Goal: Information Seeking & Learning: Find specific page/section

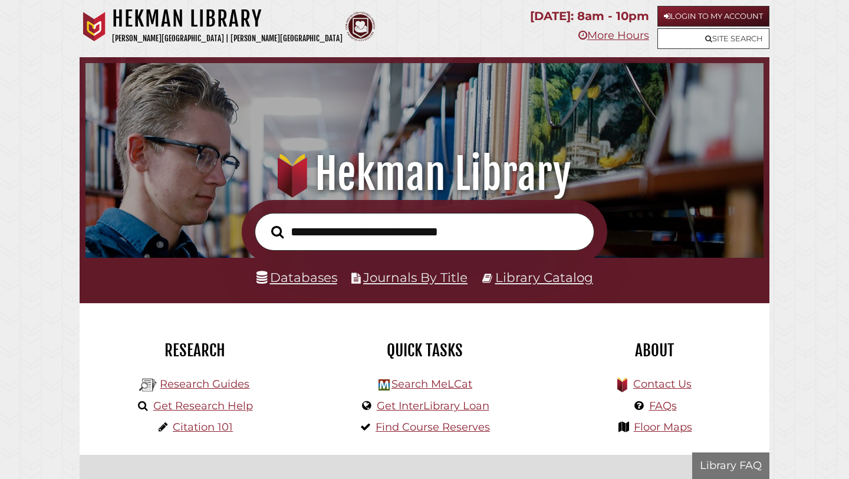
scroll to position [224, 672]
click at [297, 265] on div "Databases Journals By Title Library Catalog" at bounding box center [425, 280] width 690 height 45
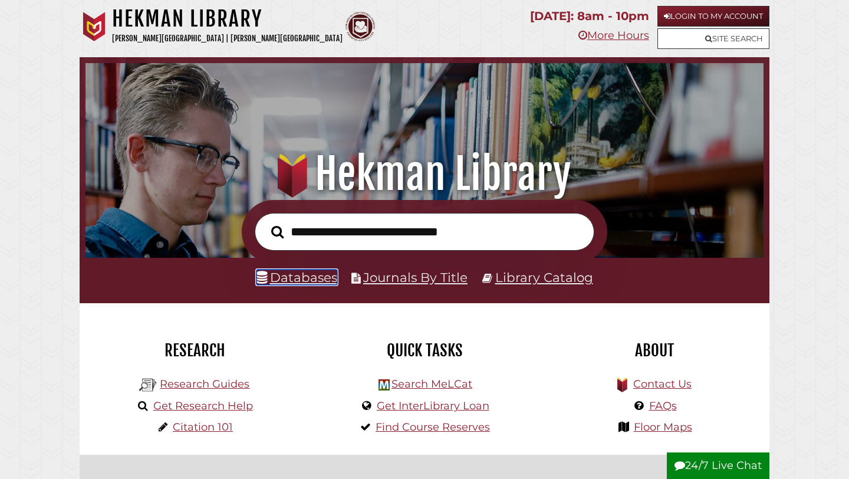
click at [296, 280] on link "Databases" at bounding box center [296, 276] width 81 height 15
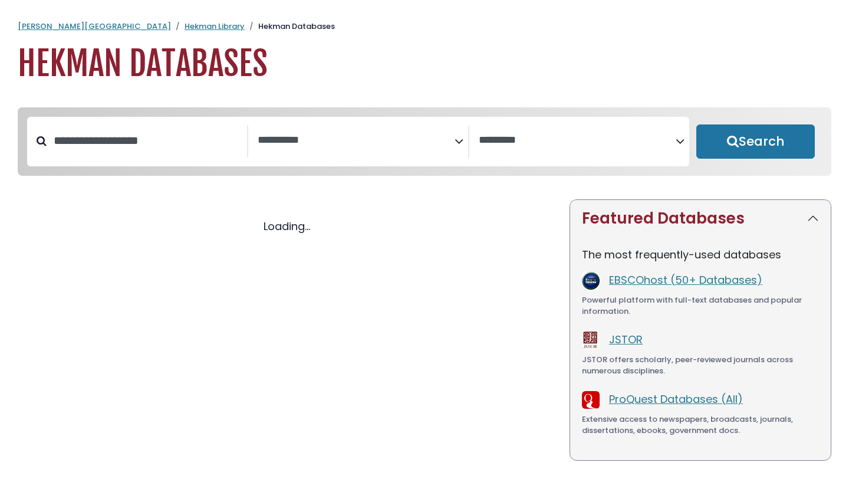
select select "Database Subject Filter"
select select "Database Vendors Filter"
select select "Database Subject Filter"
select select "Database Vendors Filter"
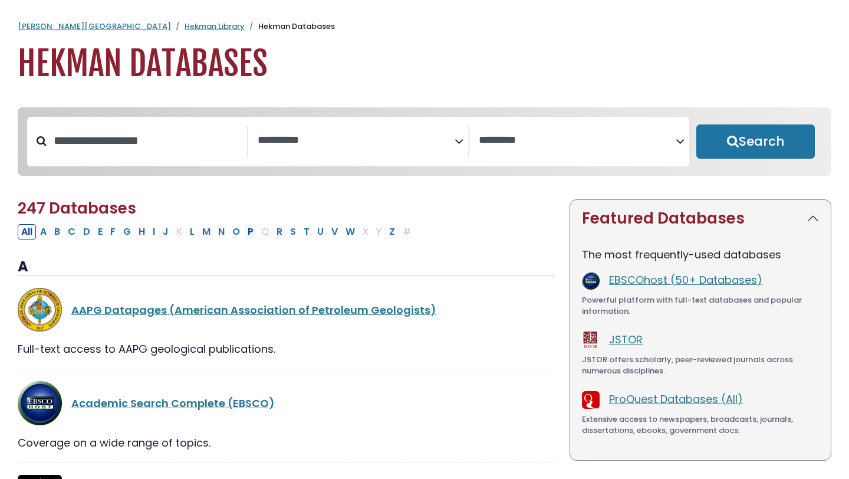
click at [255, 235] on button "P" at bounding box center [250, 231] width 13 height 15
select select "Database Subject Filter"
select select "Database Vendors Filter"
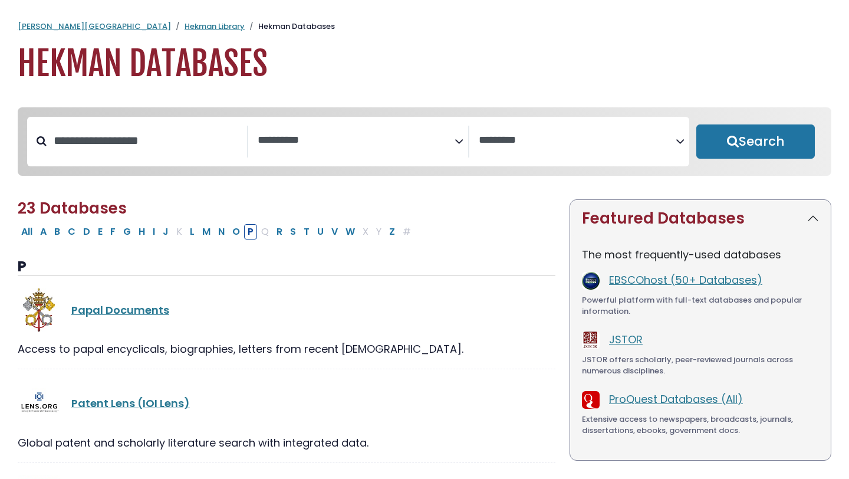
click at [286, 139] on textarea "Search" at bounding box center [356, 140] width 197 height 12
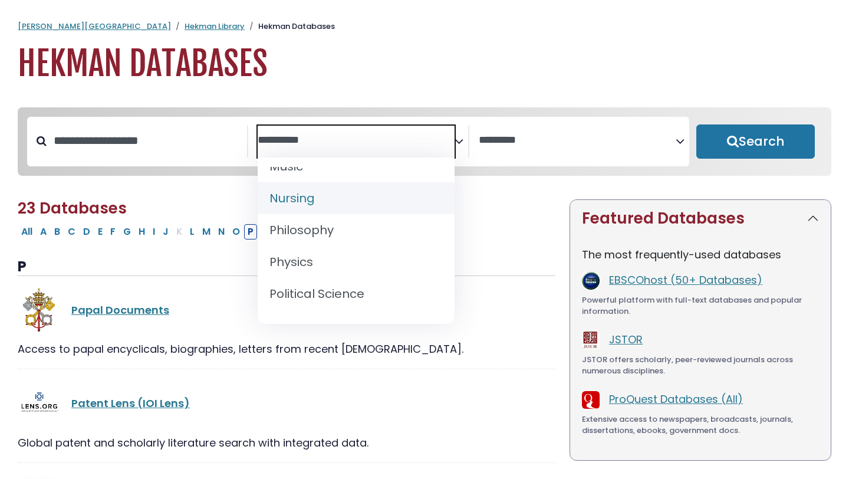
scroll to position [938, 0]
select select "*****"
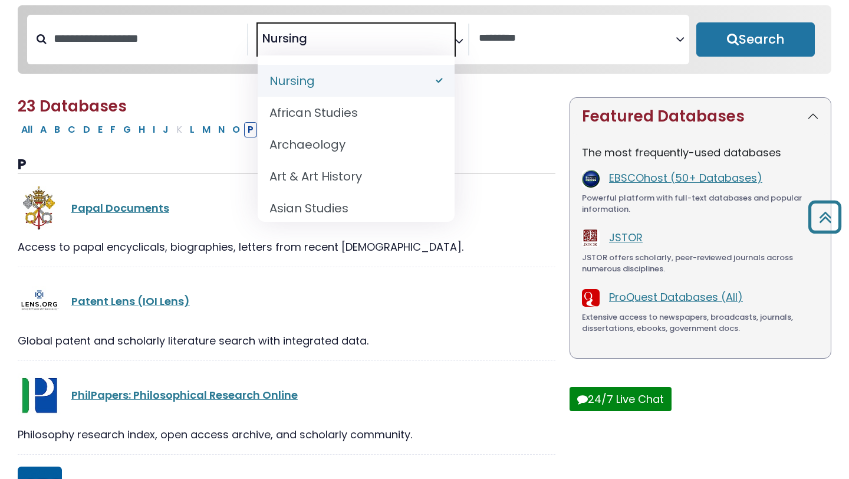
scroll to position [0, 0]
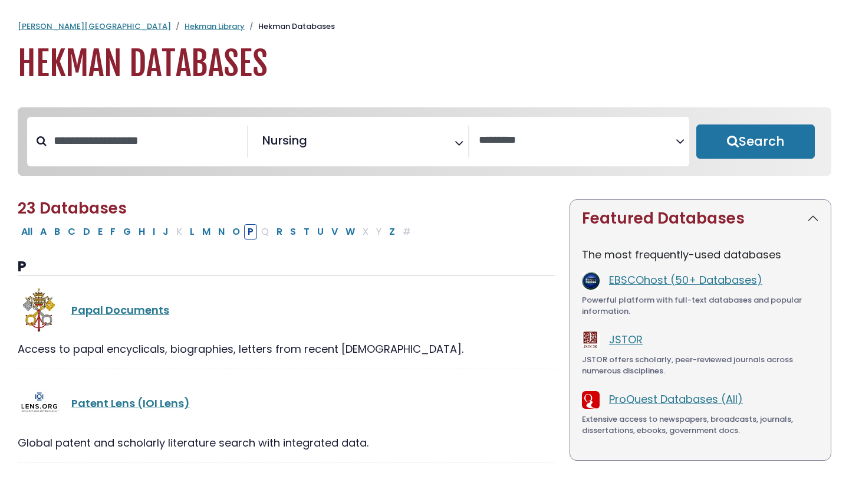
click at [760, 116] on div "**********" at bounding box center [424, 141] width 799 height 59
click at [760, 134] on button "Search" at bounding box center [755, 141] width 118 height 34
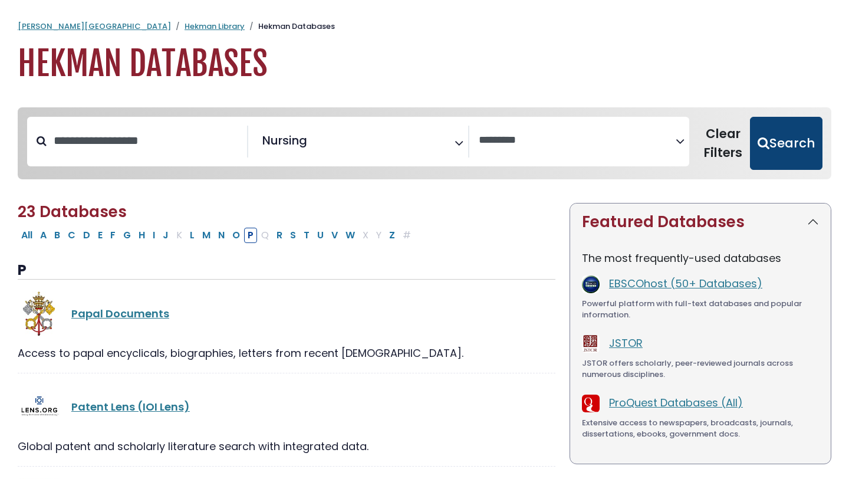
select select "Database Vendors Filter"
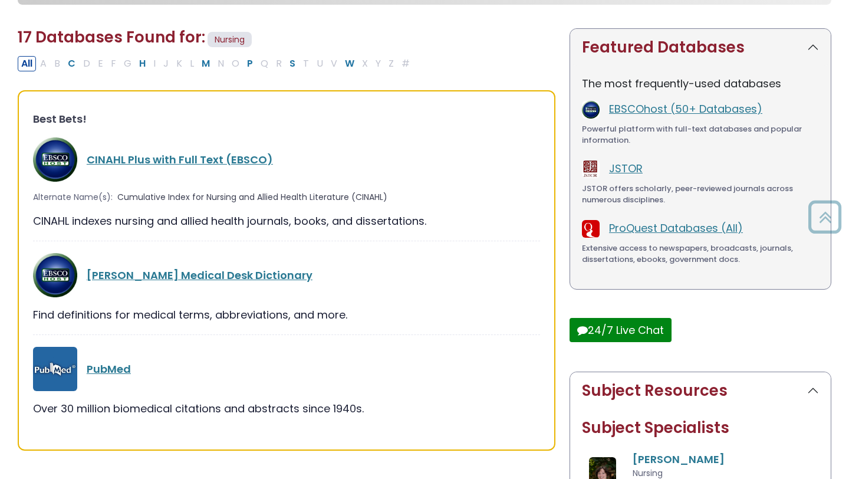
scroll to position [175, 0]
click at [107, 366] on link "PubMed" at bounding box center [109, 368] width 44 height 15
